Goal: Task Accomplishment & Management: Manage account settings

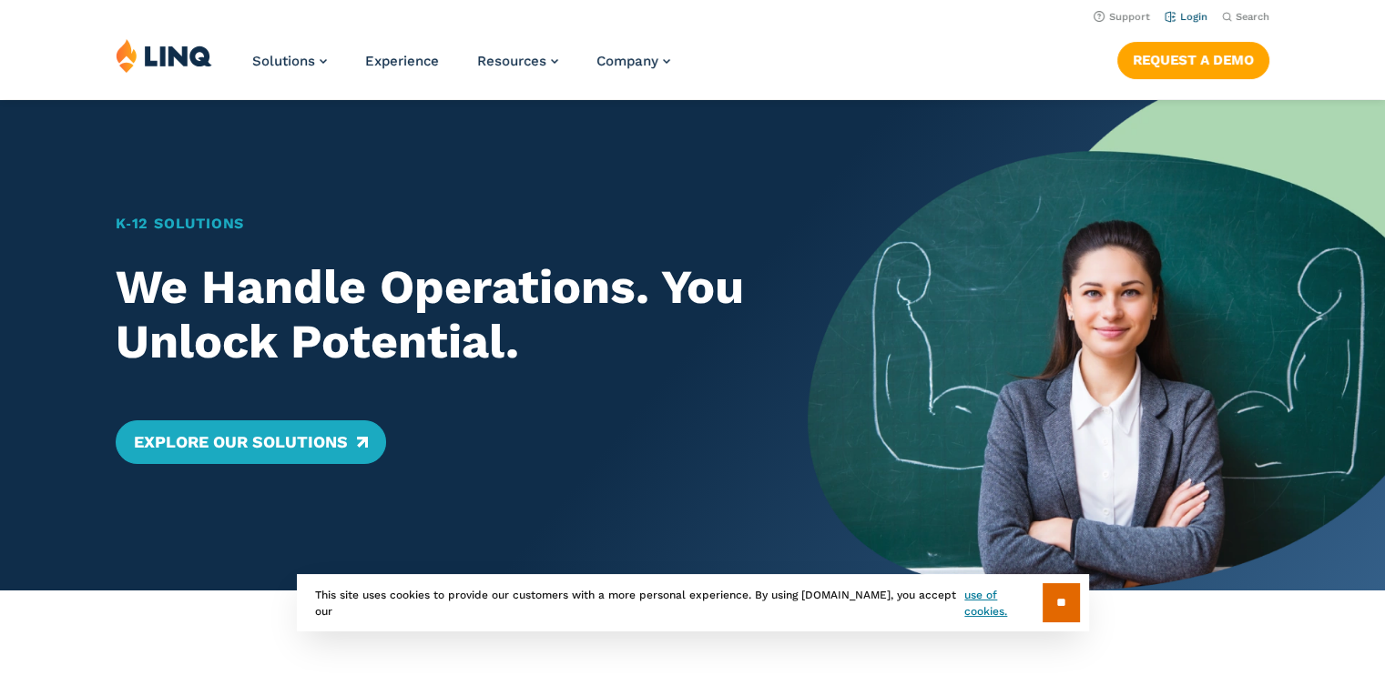
click at [1200, 14] on link "Login" at bounding box center [1185, 17] width 43 height 12
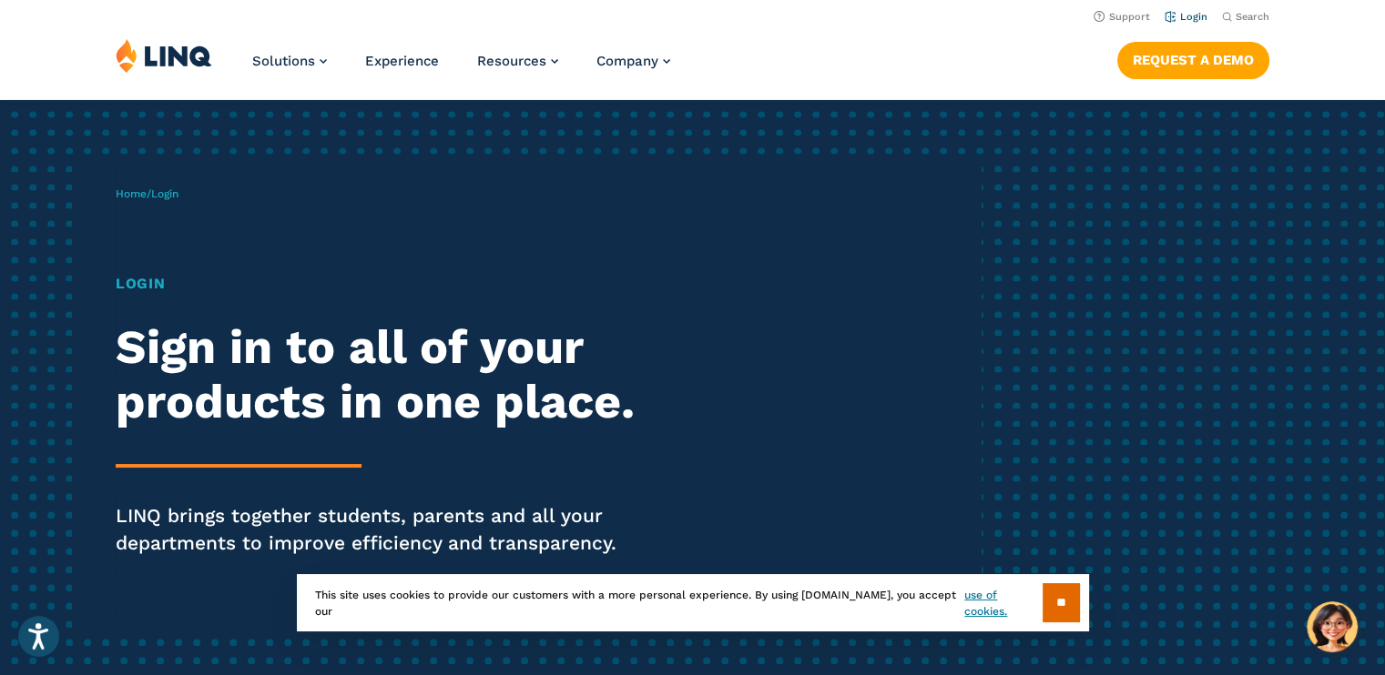
click at [1183, 17] on link "Login" at bounding box center [1185, 17] width 43 height 12
click at [1046, 605] on input "**" at bounding box center [1060, 603] width 37 height 39
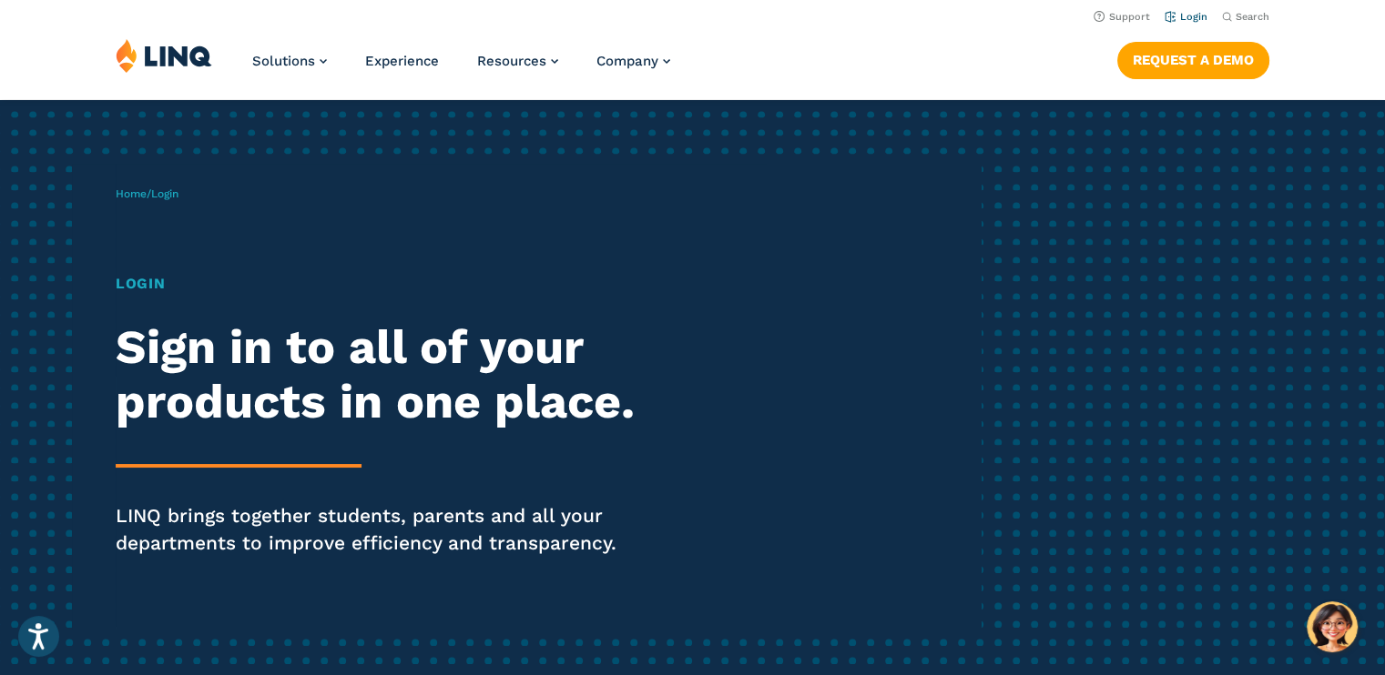
click at [1186, 19] on link "Login" at bounding box center [1185, 17] width 43 height 12
click at [1187, 18] on link "Login" at bounding box center [1185, 17] width 43 height 12
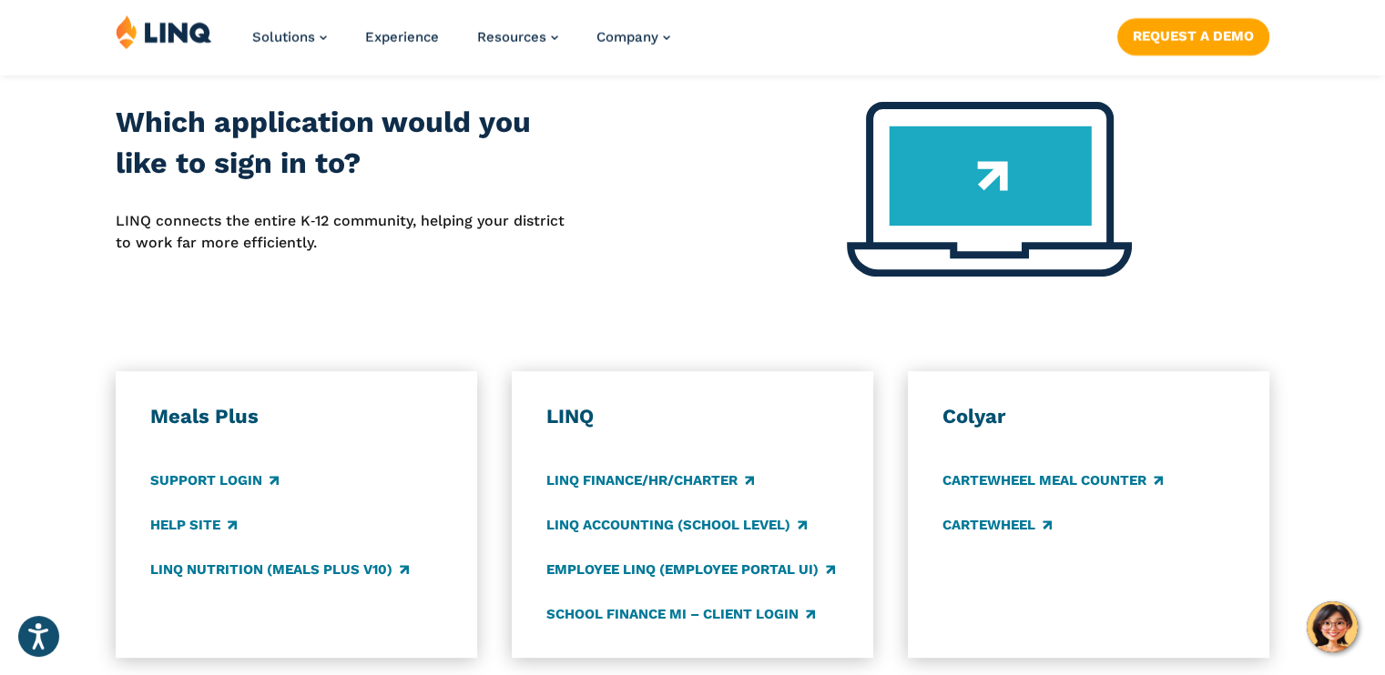
scroll to position [728, 0]
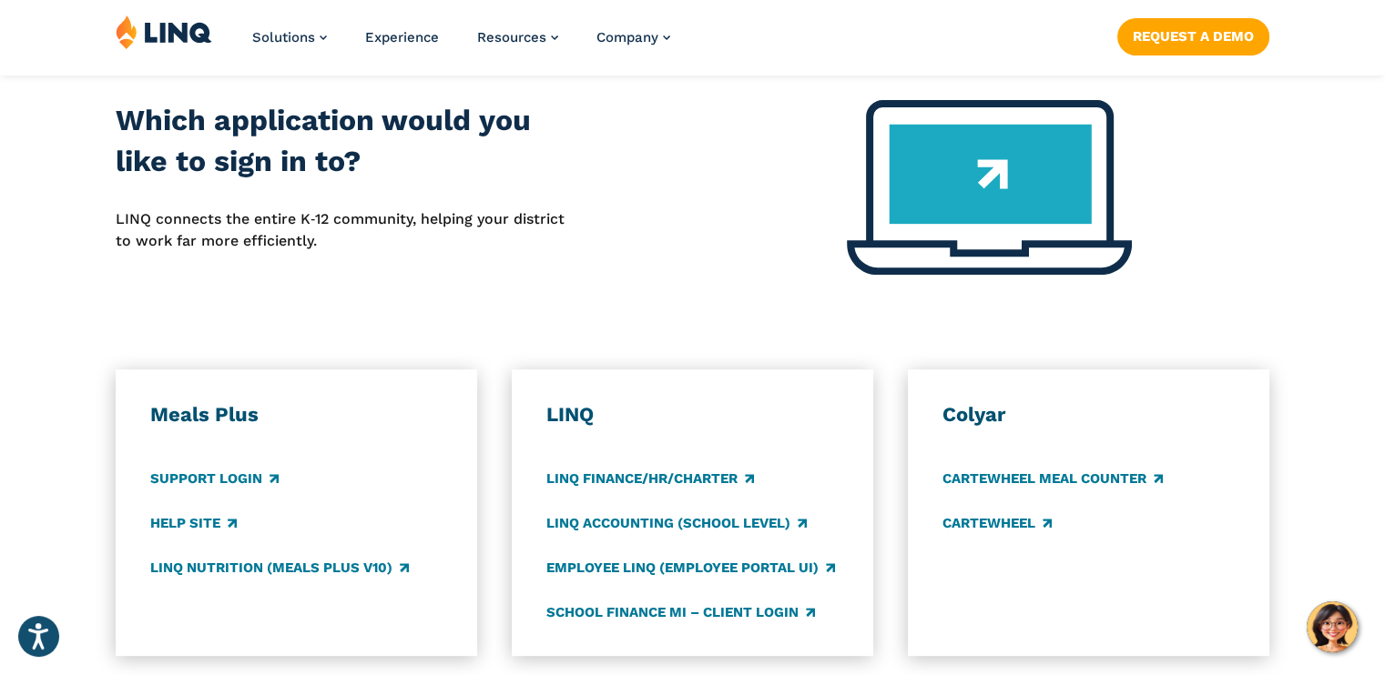
click at [207, 416] on h3 "Meals Plus" at bounding box center [296, 414] width 292 height 25
click at [218, 488] on link "Support Login" at bounding box center [214, 479] width 128 height 20
